Goal: Task Accomplishment & Management: Use online tool/utility

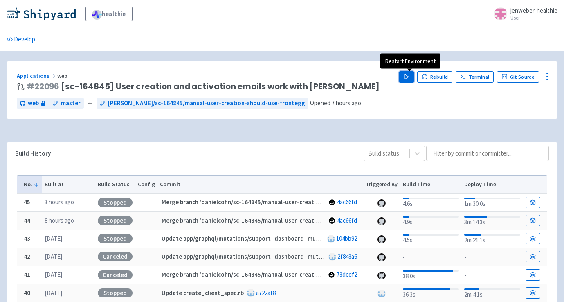
click at [407, 76] on icon "button" at bounding box center [406, 77] width 6 height 6
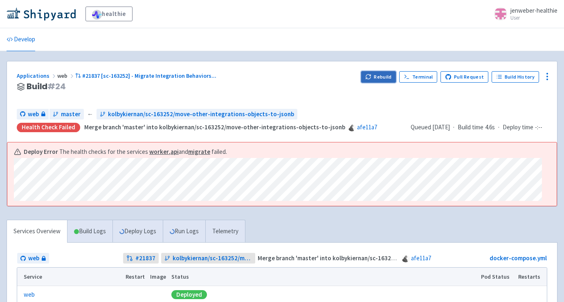
click at [384, 76] on button "Rebuild" at bounding box center [378, 76] width 35 height 11
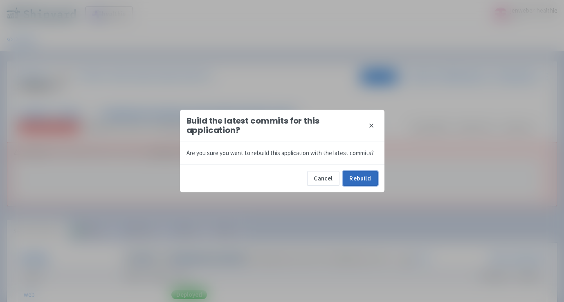
click at [362, 182] on button "Rebuild" at bounding box center [359, 178] width 35 height 15
